Goal: Task Accomplishment & Management: Manage account settings

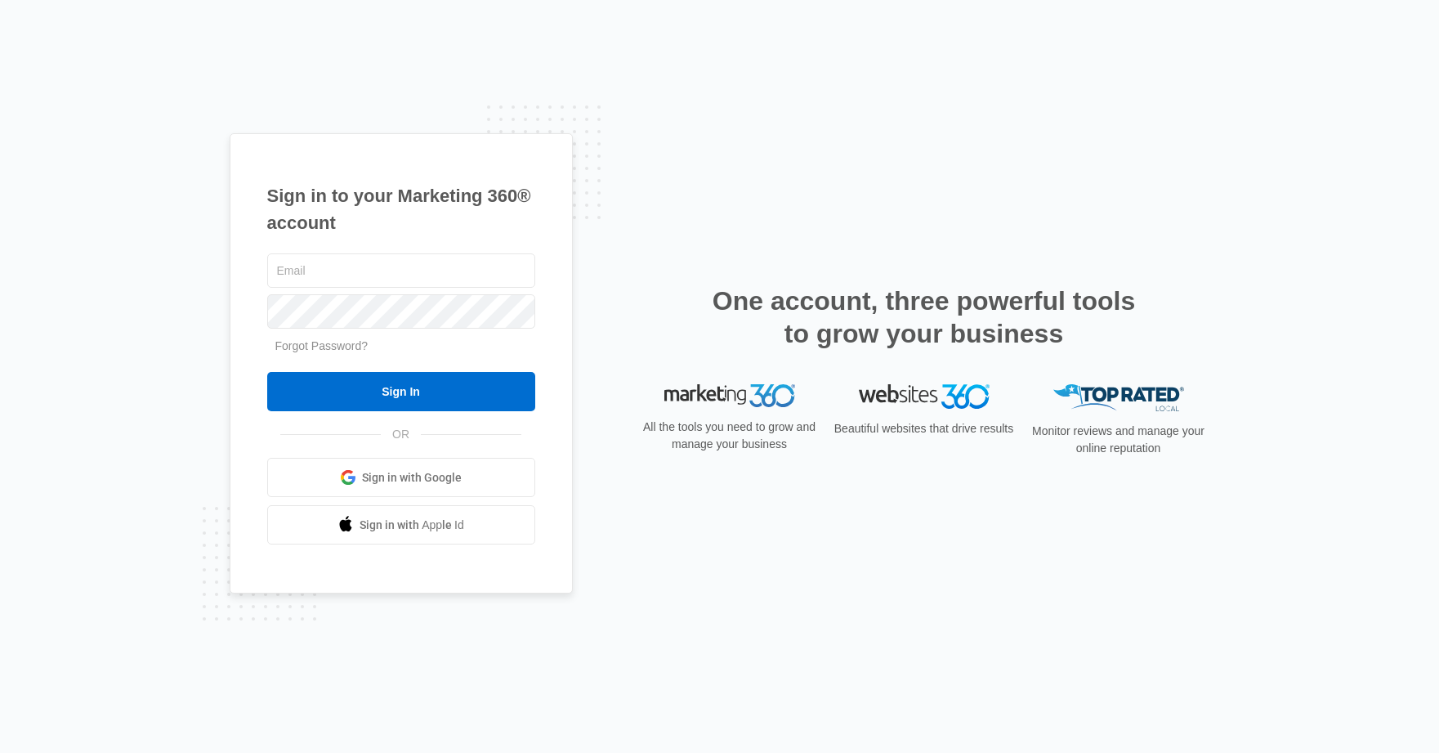
click at [488, 464] on link "Sign in with Google" at bounding box center [401, 477] width 268 height 39
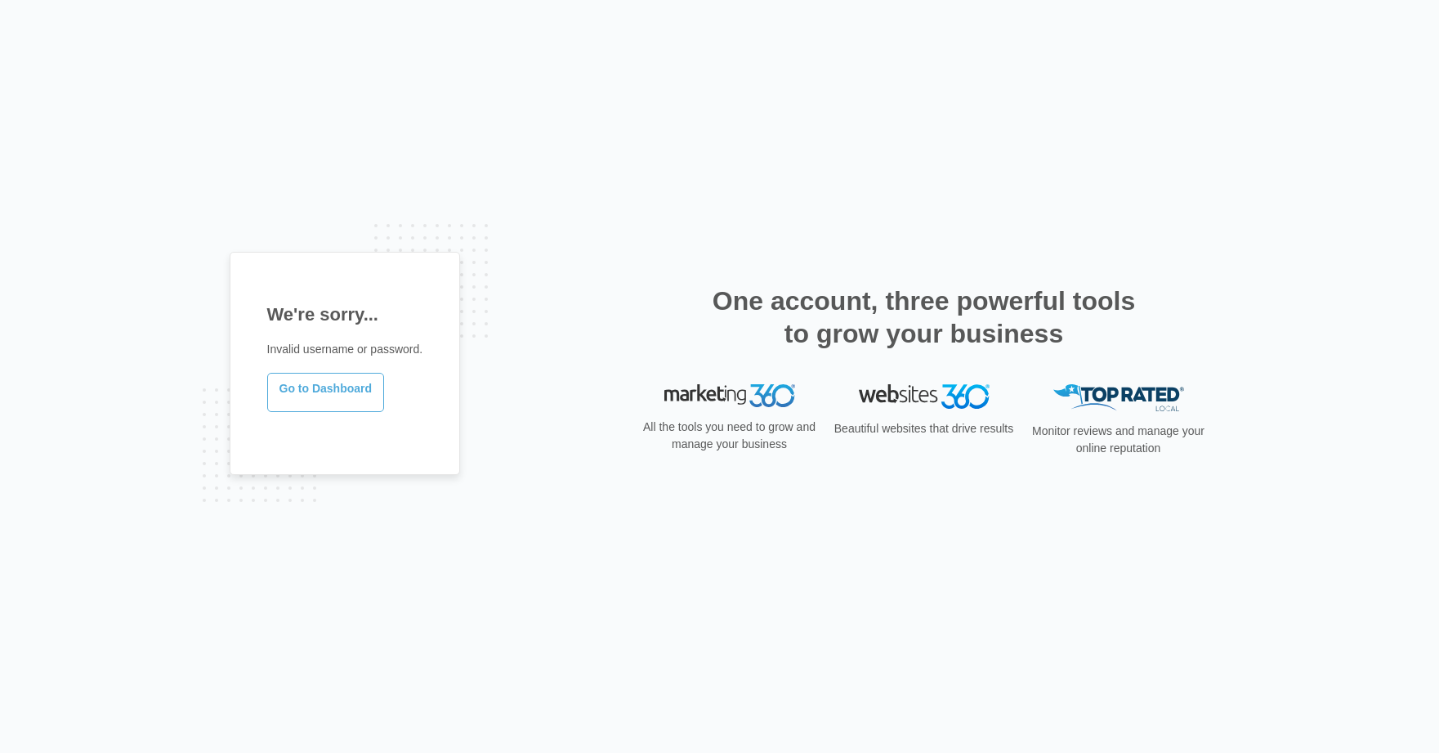
click at [341, 401] on link "Go to Dashboard" at bounding box center [326, 392] width 118 height 39
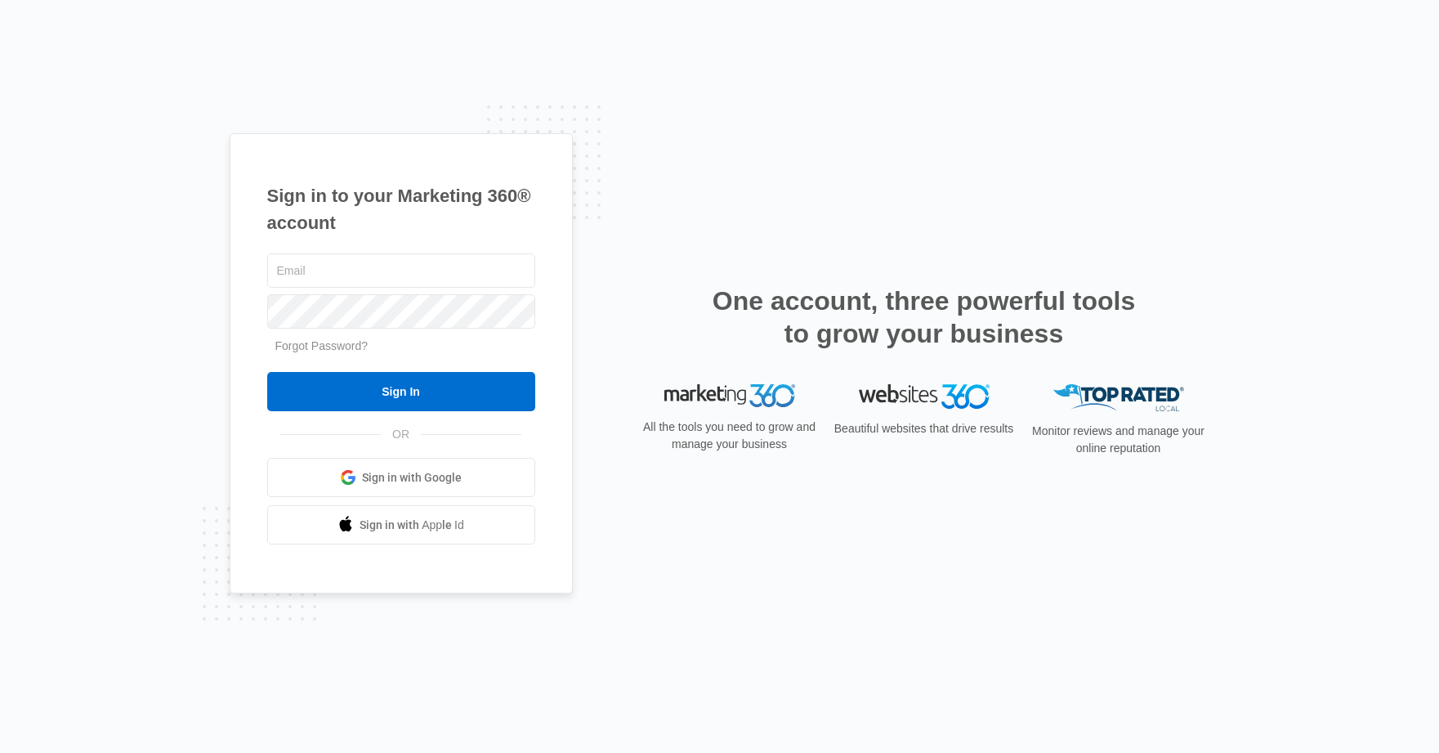
click at [460, 470] on span "Sign in with Google" at bounding box center [412, 477] width 100 height 17
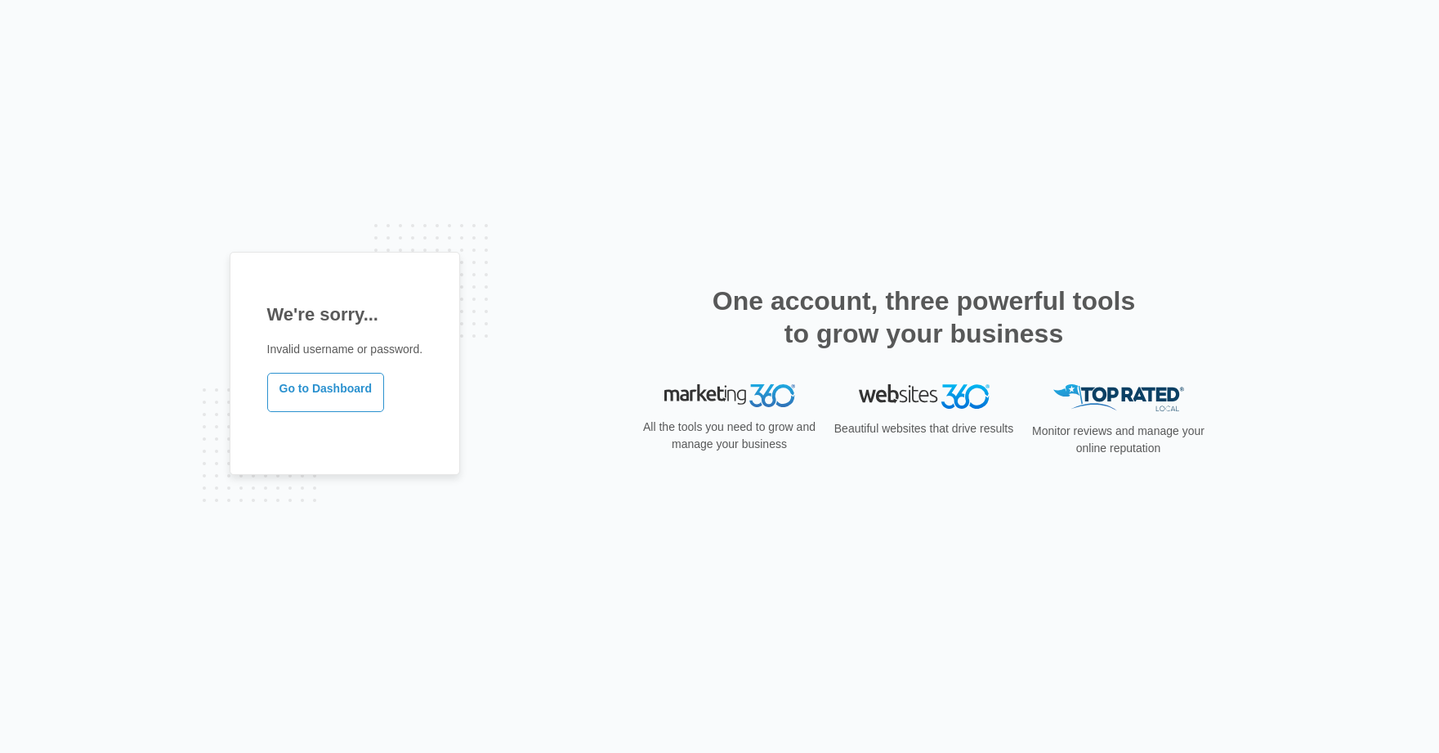
click at [347, 352] on p "Invalid username or password." at bounding box center [345, 349] width 156 height 17
click at [304, 397] on link "Go to Dashboard" at bounding box center [326, 392] width 118 height 39
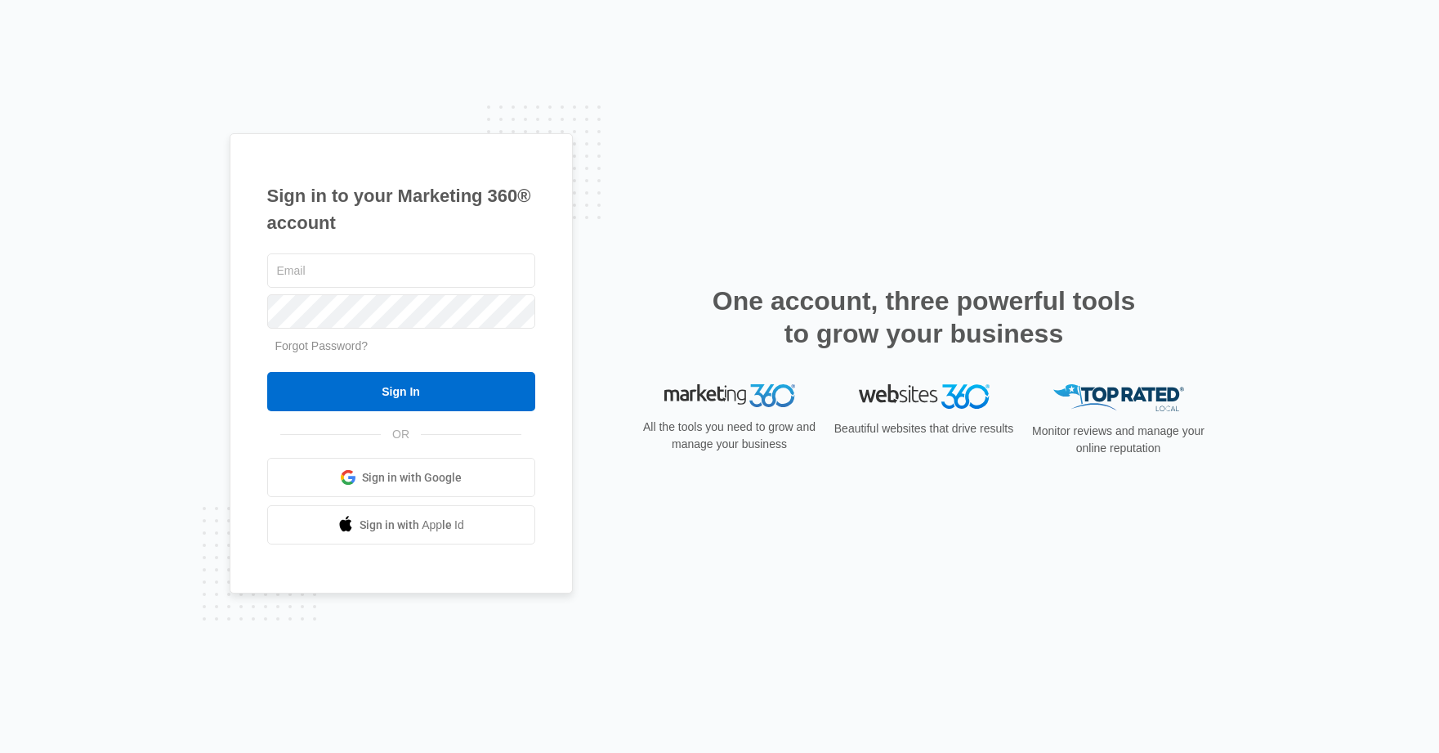
click at [870, 570] on div "Sign in to your Marketing 360® account Forgot Password? Sign In OR" at bounding box center [720, 376] width 981 height 487
